Goal: Task Accomplishment & Management: Manage account settings

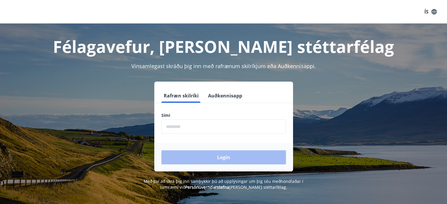
drag, startPoint x: 189, startPoint y: 125, endPoint x: 189, endPoint y: 122, distance: 3.1
click at [189, 124] on input "phone" at bounding box center [223, 127] width 124 height 14
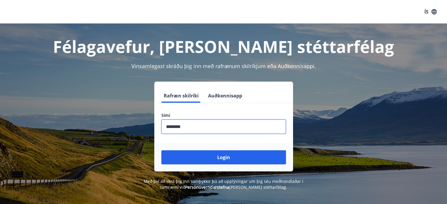
type input "********"
click at [161, 150] on button "Login" at bounding box center [223, 157] width 124 height 14
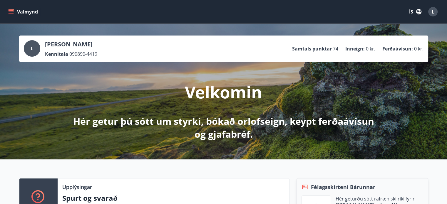
click at [419, 14] on icon "button" at bounding box center [418, 11] width 5 height 5
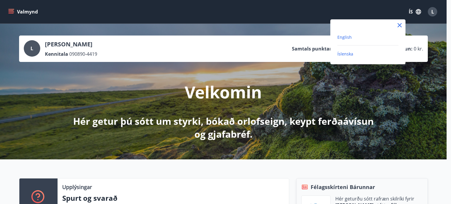
click at [349, 38] on span "English" at bounding box center [344, 37] width 14 height 6
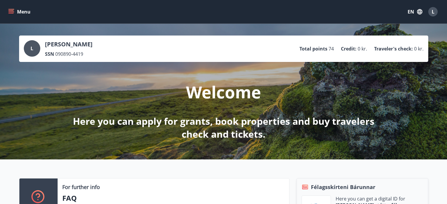
click at [18, 9] on button "Menu" at bounding box center [20, 11] width 26 height 11
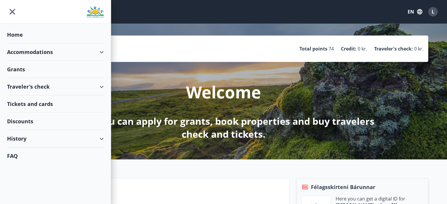
click at [97, 10] on img at bounding box center [95, 12] width 17 height 12
